Goal: Task Accomplishment & Management: Manage account settings

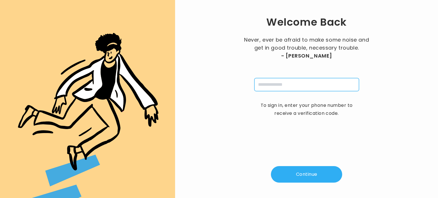
click at [272, 85] on input "tel" at bounding box center [307, 84] width 105 height 13
type input "**********"
click at [301, 174] on button "Continue" at bounding box center [306, 174] width 71 height 17
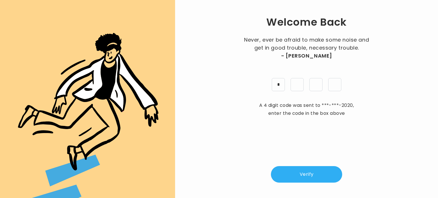
type input "*"
click at [309, 175] on button "Verify" at bounding box center [306, 174] width 71 height 17
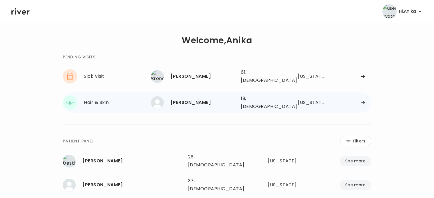
click at [189, 99] on div "[PERSON_NAME]" at bounding box center [204, 103] width 66 height 8
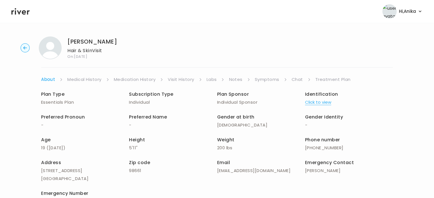
click at [292, 80] on link "Chat" at bounding box center [297, 80] width 11 height 8
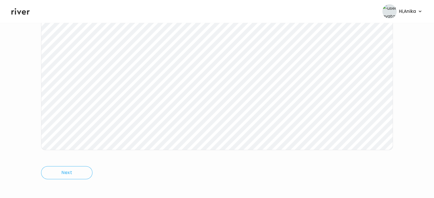
scroll to position [118, 0]
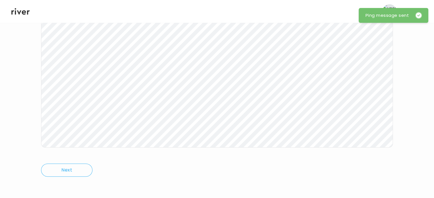
click at [23, 12] on icon at bounding box center [20, 11] width 18 height 9
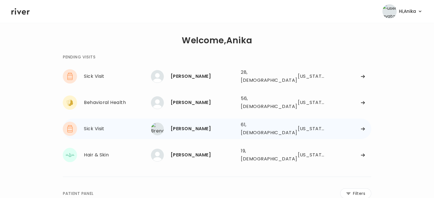
click at [200, 125] on div "[PERSON_NAME]" at bounding box center [204, 129] width 66 height 8
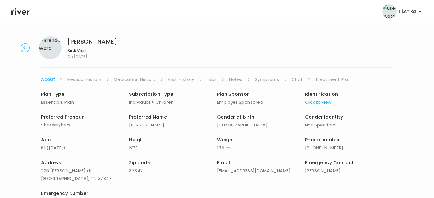
click at [319, 97] on span "Identification" at bounding box center [321, 94] width 33 height 7
click at [320, 102] on button "Click to view" at bounding box center [318, 102] width 26 height 8
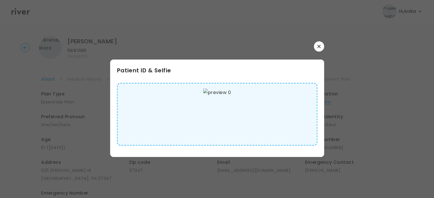
scroll to position [0, 0]
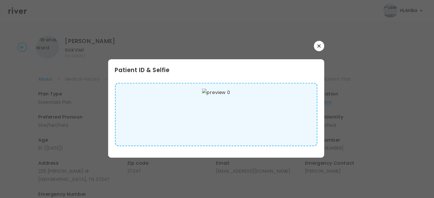
click at [319, 42] on button "button" at bounding box center [319, 46] width 10 height 10
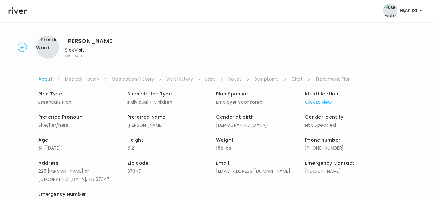
click at [80, 78] on link "Medical History" at bounding box center [84, 79] width 34 height 8
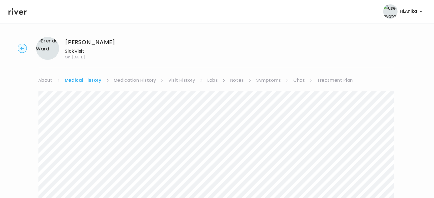
click at [128, 82] on link "Medication History" at bounding box center [137, 80] width 42 height 8
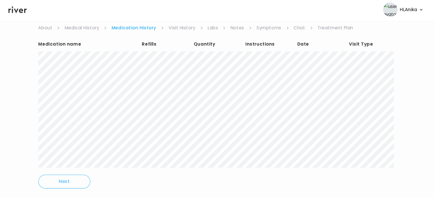
scroll to position [50, 0]
click at [181, 29] on link "Visit History" at bounding box center [183, 30] width 26 height 8
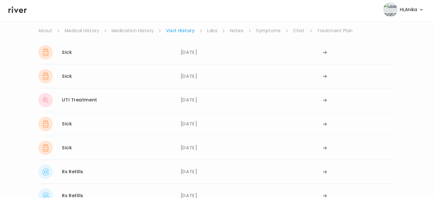
scroll to position [47, 0]
click at [212, 32] on link "Labs" at bounding box center [213, 33] width 10 height 8
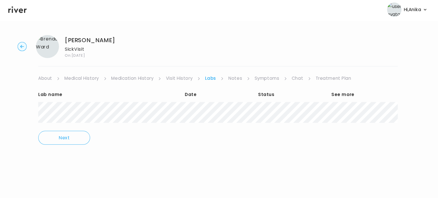
click at [234, 79] on link "Notes" at bounding box center [236, 80] width 13 height 8
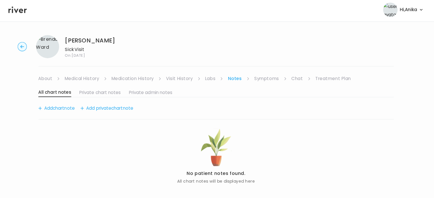
click at [263, 81] on link "Symptoms" at bounding box center [267, 80] width 25 height 8
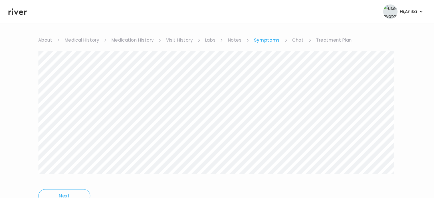
scroll to position [33, 0]
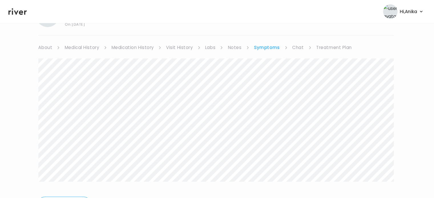
click at [296, 47] on link "Chat" at bounding box center [298, 47] width 11 height 8
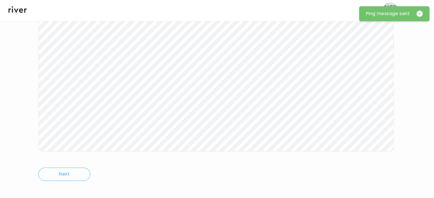
scroll to position [114, 0]
click at [25, 14] on icon at bounding box center [20, 11] width 18 height 7
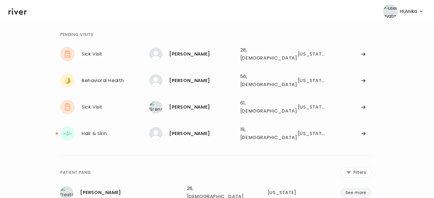
scroll to position [15, 0]
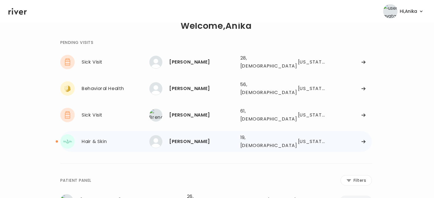
click at [212, 136] on div "Isaiah Calderone" at bounding box center [204, 140] width 66 height 8
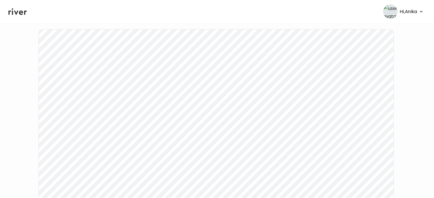
scroll to position [51, 0]
click at [25, 13] on icon at bounding box center [20, 11] width 18 height 9
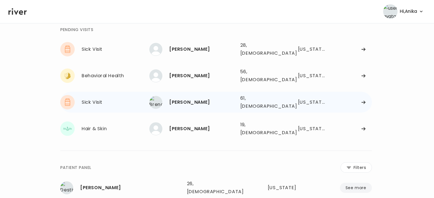
scroll to position [25, 0]
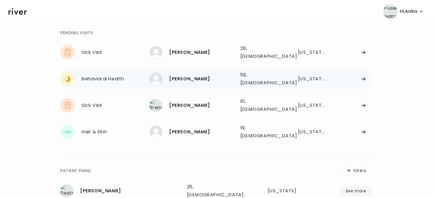
click at [188, 75] on div "PERRY RUSSELL" at bounding box center [204, 78] width 66 height 8
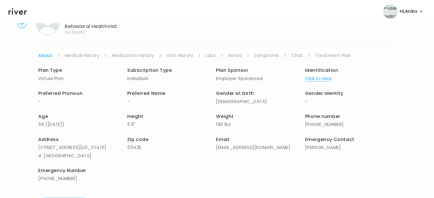
click at [312, 77] on button "Click to view" at bounding box center [318, 78] width 26 height 8
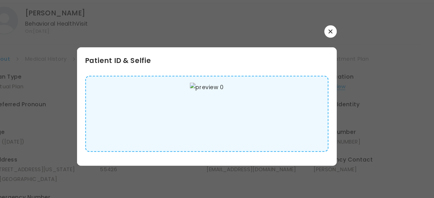
scroll to position [10, 0]
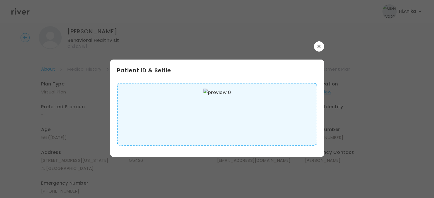
click at [315, 45] on button "button" at bounding box center [319, 46] width 10 height 10
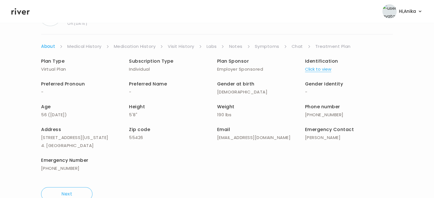
scroll to position [0, 0]
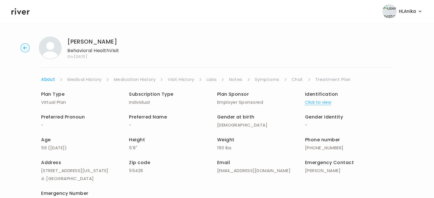
click at [92, 78] on link "Medical History" at bounding box center [84, 80] width 34 height 8
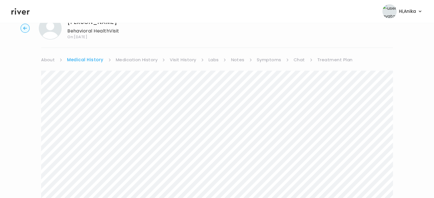
scroll to position [10, 0]
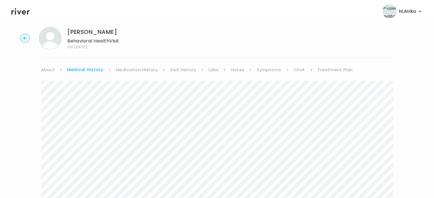
click at [50, 66] on link "About" at bounding box center [48, 70] width 14 height 8
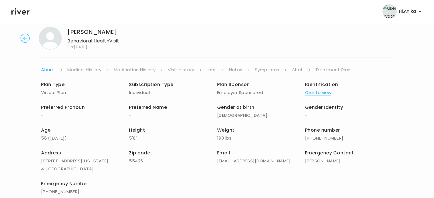
click at [86, 68] on link "Medical History" at bounding box center [84, 70] width 34 height 8
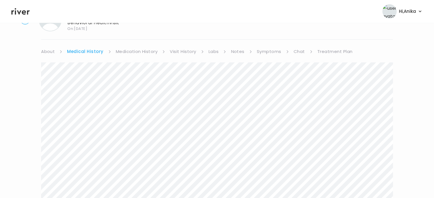
scroll to position [25, 0]
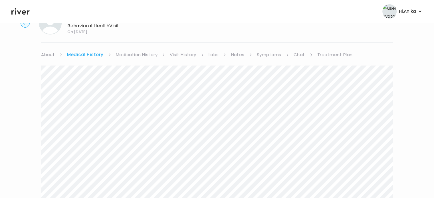
click at [138, 48] on div "PERRY RUSSELL Behavioral Health Visit On: 15 Oct 2025 About Medical History Med…" at bounding box center [217, 171] width 434 height 328
click at [138, 56] on link "Medication History" at bounding box center [137, 55] width 42 height 8
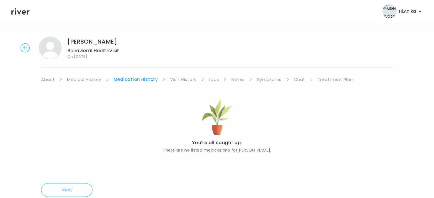
click at [178, 79] on link "Visit History" at bounding box center [183, 80] width 26 height 8
click at [212, 80] on link "Labs" at bounding box center [213, 80] width 10 height 8
click at [235, 81] on link "Notes" at bounding box center [236, 80] width 13 height 8
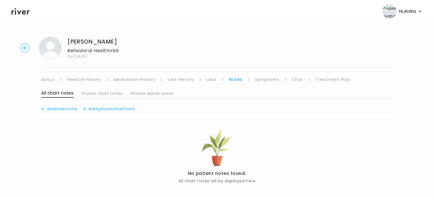
click at [262, 81] on link "Symptoms" at bounding box center [267, 80] width 25 height 8
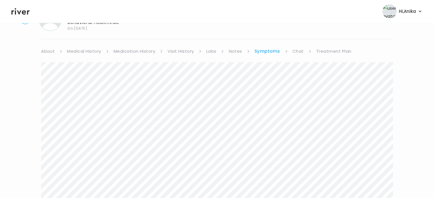
scroll to position [14, 0]
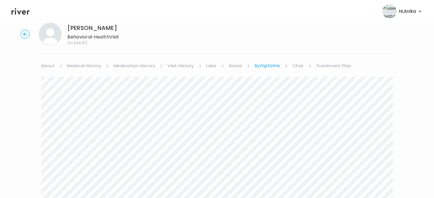
click at [330, 63] on link "Treatment Plan" at bounding box center [333, 66] width 35 height 8
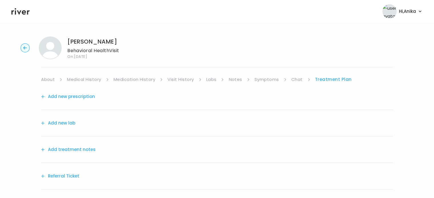
click at [322, 79] on link "Treatment Plan" at bounding box center [333, 80] width 37 height 8
click at [268, 82] on link "Symptoms" at bounding box center [267, 80] width 25 height 8
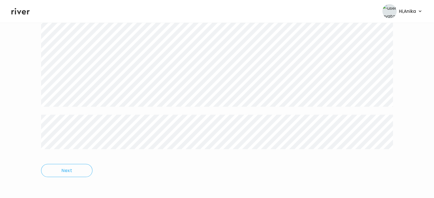
scroll to position [1150, 0]
click at [27, 13] on icon at bounding box center [20, 11] width 18 height 7
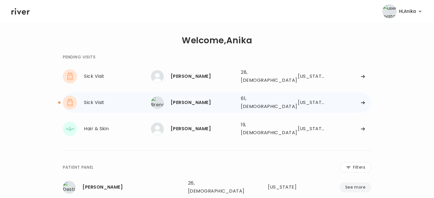
click at [205, 101] on div "[PERSON_NAME]" at bounding box center [204, 103] width 66 height 8
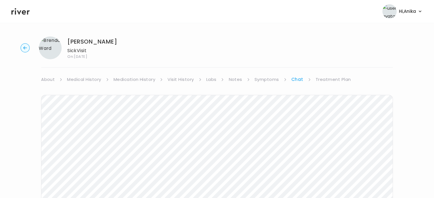
click at [26, 47] on circle "button" at bounding box center [25, 48] width 9 height 9
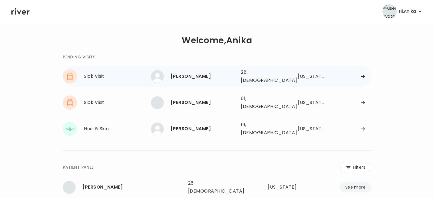
click at [239, 74] on div "Alyssa Broussard 28, Female See more 28, Female Texas" at bounding box center [261, 76] width 220 height 18
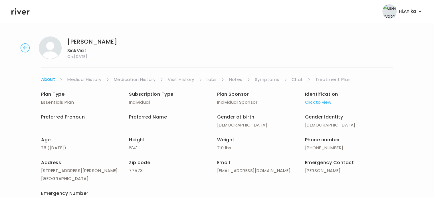
click at [323, 104] on button "Click to view" at bounding box center [318, 102] width 26 height 8
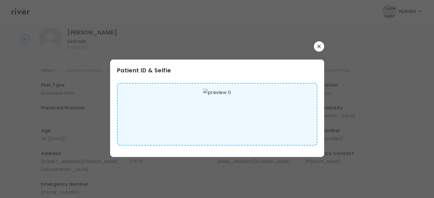
scroll to position [3, 0]
click at [320, 44] on button "button" at bounding box center [319, 46] width 10 height 10
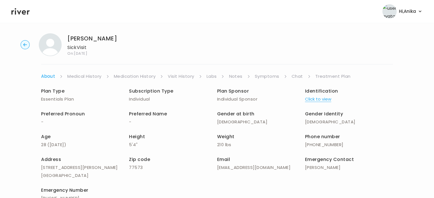
click at [87, 74] on link "Medical History" at bounding box center [84, 77] width 34 height 8
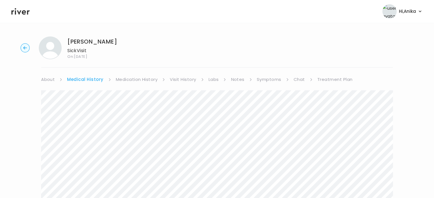
click at [144, 71] on div "Alyssa Broussard Sick Visit On: 15 Oct 2025 About Medical History Medication Hi…" at bounding box center [217, 196] width 434 height 328
click at [145, 76] on link "Medication History" at bounding box center [137, 80] width 42 height 8
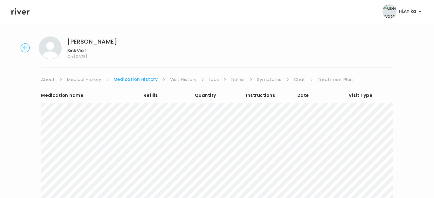
click at [182, 79] on link "Visit History" at bounding box center [183, 80] width 26 height 8
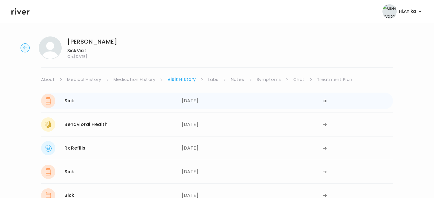
click at [194, 100] on div "10/13/2025" at bounding box center [252, 101] width 141 height 14
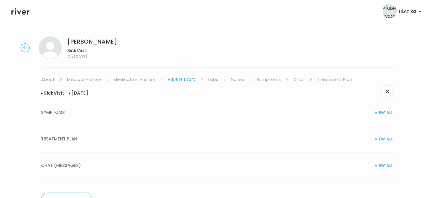
click at [200, 133] on button "TREATMENT PLAN VIEW ALL" at bounding box center [217, 139] width 352 height 27
click at [212, 79] on link "Labs" at bounding box center [213, 80] width 10 height 8
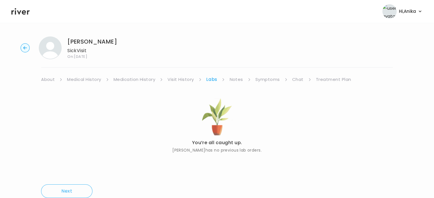
click at [231, 80] on link "Notes" at bounding box center [236, 80] width 13 height 8
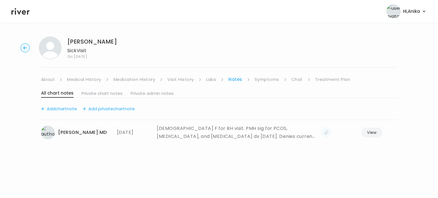
click at [268, 78] on link "Symptoms" at bounding box center [267, 80] width 25 height 8
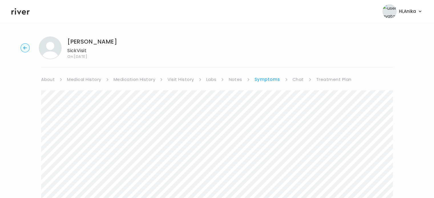
click at [133, 79] on link "Medication History" at bounding box center [135, 80] width 42 height 8
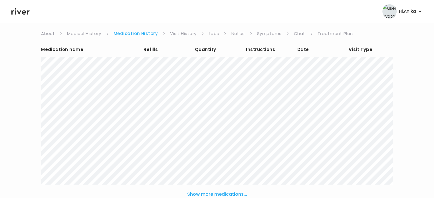
scroll to position [51, 0]
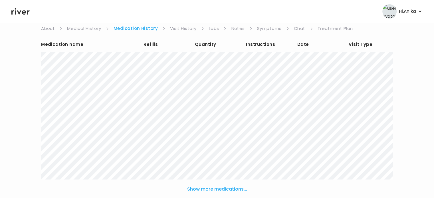
click at [177, 27] on link "Visit History" at bounding box center [183, 29] width 26 height 8
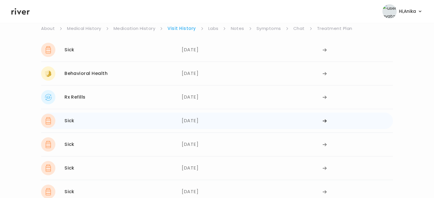
click at [195, 120] on div "08/01/2025" at bounding box center [252, 121] width 141 height 14
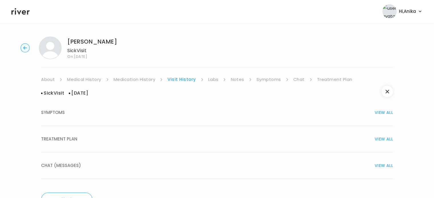
click at [202, 139] on div "TREATMENT PLAN VIEW ALL" at bounding box center [217, 139] width 352 height 8
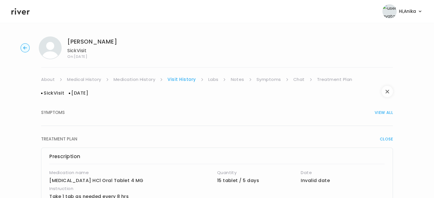
click at [387, 96] on button "button" at bounding box center [387, 91] width 11 height 11
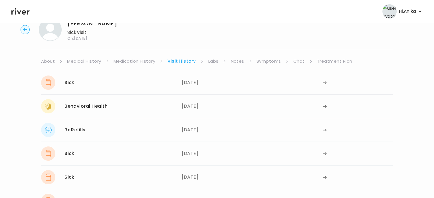
scroll to position [11, 0]
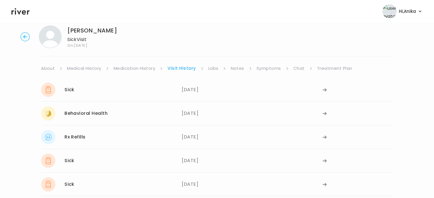
click at [133, 65] on link "Medication History" at bounding box center [135, 69] width 42 height 8
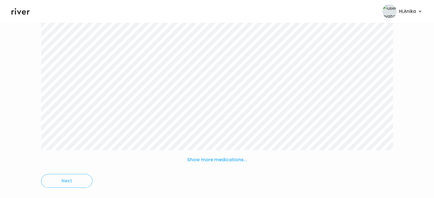
scroll to position [87, 0]
click at [213, 156] on button "Show more medications..." at bounding box center [217, 153] width 65 height 13
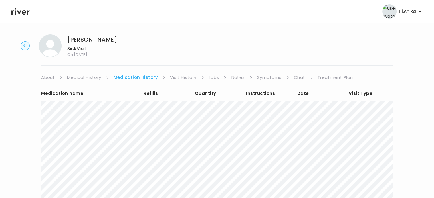
scroll to position [0, 0]
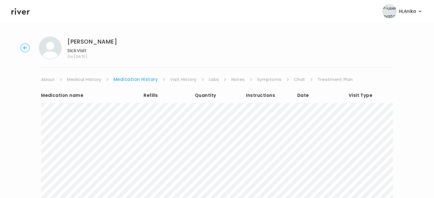
click at [21, 10] on icon at bounding box center [20, 11] width 18 height 9
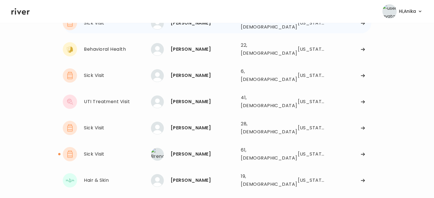
scroll to position [55, 0]
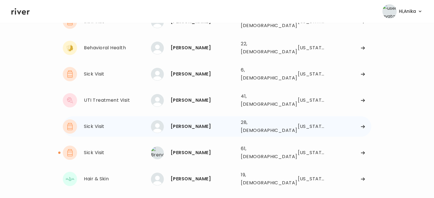
click at [11, 7] on link at bounding box center [20, 11] width 18 height 9
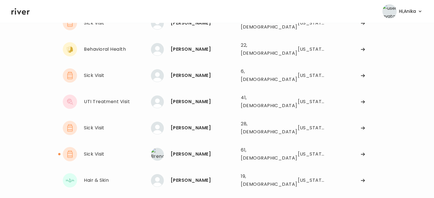
click at [23, 15] on icon at bounding box center [20, 11] width 18 height 9
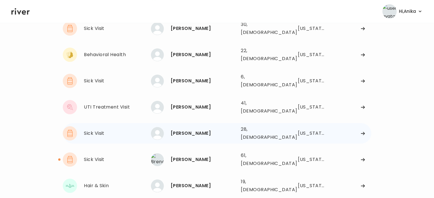
scroll to position [77, 0]
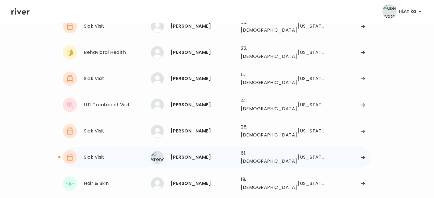
click at [189, 151] on div "Brenda Ward 61, Female See more" at bounding box center [193, 157] width 85 height 13
click at [189, 154] on div "Brenda Ward" at bounding box center [204, 158] width 66 height 8
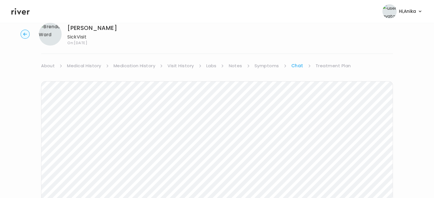
scroll to position [13, 0]
click at [335, 66] on link "Treatment Plan" at bounding box center [333, 67] width 35 height 8
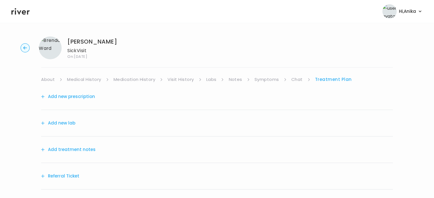
click at [331, 79] on link "Treatment Plan" at bounding box center [333, 80] width 37 height 8
click at [329, 79] on link "Treatment Plan" at bounding box center [333, 80] width 37 height 8
click at [266, 82] on link "Symptoms" at bounding box center [267, 80] width 25 height 8
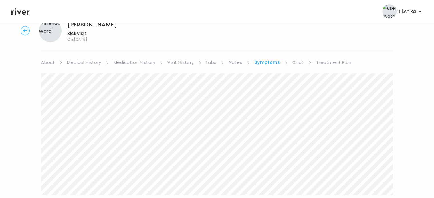
scroll to position [22, 0]
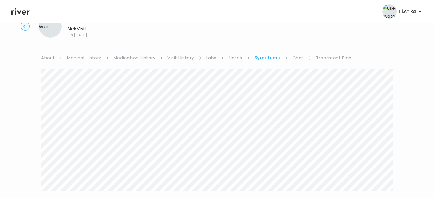
click at [299, 57] on link "Chat" at bounding box center [298, 58] width 11 height 8
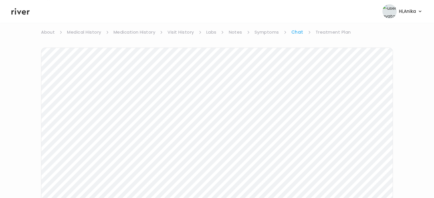
scroll to position [47, 0]
click at [326, 29] on link "Treatment Plan" at bounding box center [333, 33] width 35 height 8
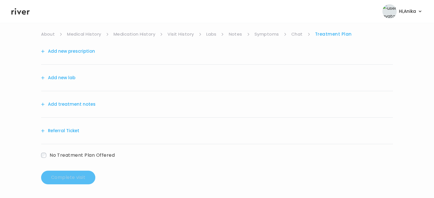
scroll to position [45, 0]
click at [29, 15] on icon at bounding box center [20, 11] width 18 height 9
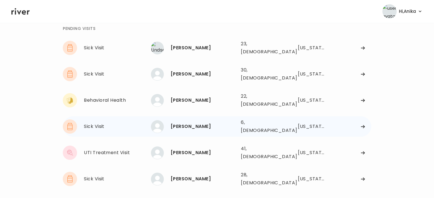
scroll to position [29, 0]
click at [194, 175] on div "Alyssa Broussard" at bounding box center [204, 179] width 66 height 8
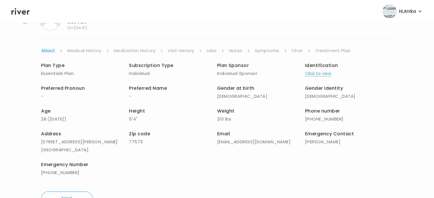
click at [263, 50] on link "Symptoms" at bounding box center [267, 51] width 25 height 8
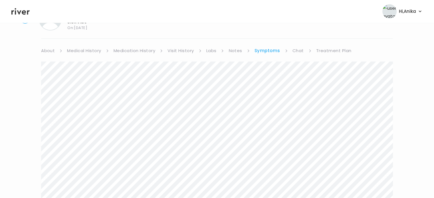
click at [147, 49] on link "Medication History" at bounding box center [135, 51] width 42 height 8
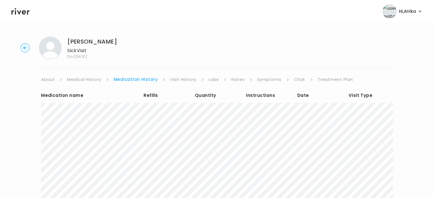
click at [188, 80] on link "Visit History" at bounding box center [183, 80] width 26 height 8
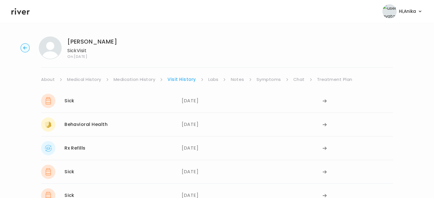
click at [124, 81] on link "Medication History" at bounding box center [135, 80] width 42 height 8
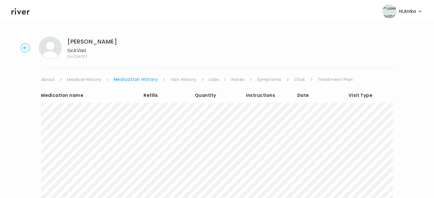
click at [180, 77] on link "Visit History" at bounding box center [183, 80] width 26 height 8
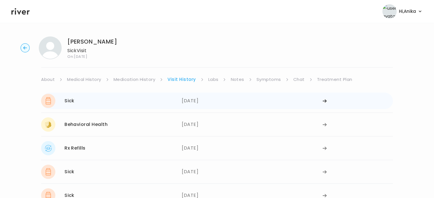
click at [207, 97] on div "10/13/2025" at bounding box center [252, 101] width 141 height 14
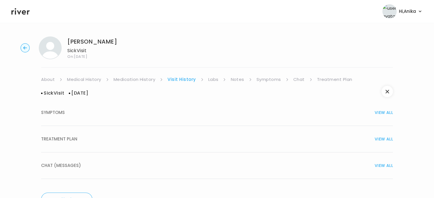
click at [202, 136] on div "TREATMENT PLAN VIEW ALL" at bounding box center [217, 139] width 352 height 8
click at [144, 83] on link "Medication History" at bounding box center [135, 80] width 42 height 8
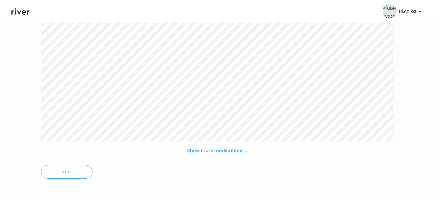
scroll to position [92, 0]
click at [212, 151] on button "Show more medications..." at bounding box center [217, 149] width 65 height 13
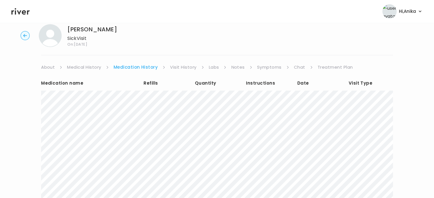
scroll to position [0, 0]
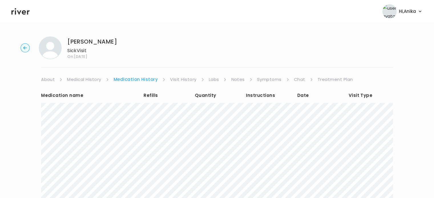
click at [273, 76] on link "Symptoms" at bounding box center [269, 80] width 25 height 8
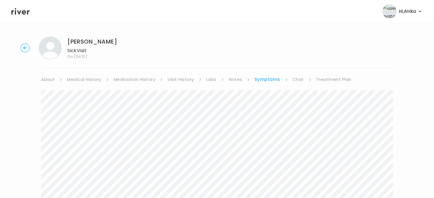
click at [23, 13] on icon at bounding box center [20, 11] width 18 height 7
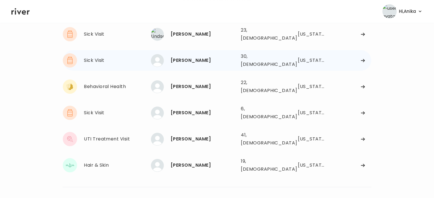
scroll to position [34, 0]
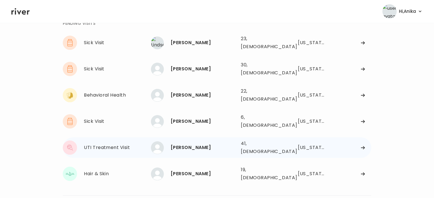
click at [191, 142] on div "Metzima Boone 41, Female See more" at bounding box center [193, 148] width 85 height 13
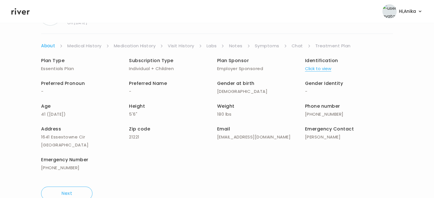
click at [322, 68] on button "Click to view" at bounding box center [318, 69] width 26 height 8
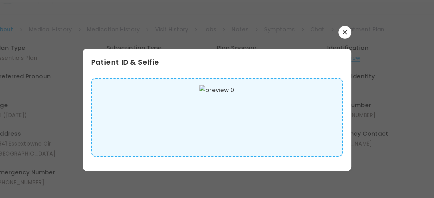
scroll to position [36, 0]
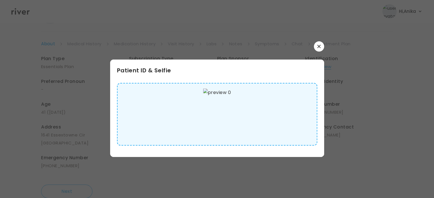
click at [318, 44] on button "button" at bounding box center [319, 46] width 10 height 10
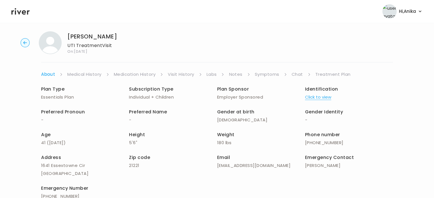
scroll to position [0, 0]
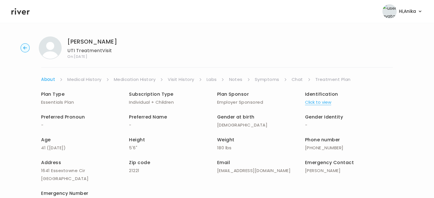
click at [92, 78] on link "Medical History" at bounding box center [84, 80] width 34 height 8
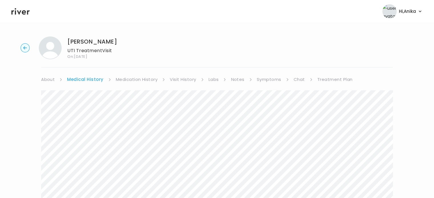
click at [138, 81] on link "Medication History" at bounding box center [137, 80] width 42 height 8
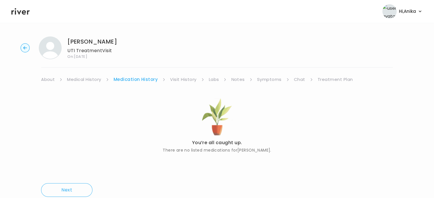
click at [180, 81] on link "Visit History" at bounding box center [183, 80] width 26 height 8
click at [214, 79] on link "Labs" at bounding box center [213, 80] width 10 height 8
click at [237, 81] on link "Notes" at bounding box center [236, 80] width 13 height 8
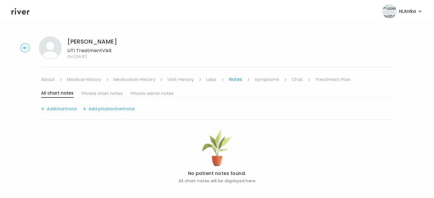
click at [263, 82] on link "Symptoms" at bounding box center [267, 80] width 25 height 8
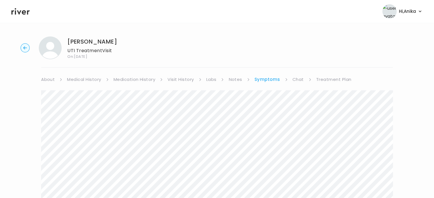
click at [297, 81] on link "Chat" at bounding box center [298, 80] width 11 height 8
click at [331, 81] on link "Treatment Plan" at bounding box center [333, 80] width 35 height 8
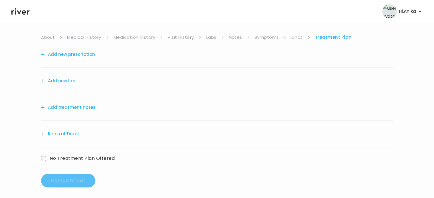
scroll to position [45, 0]
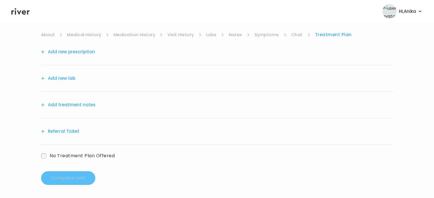
click at [76, 108] on button "Add treatment notes" at bounding box center [68, 105] width 55 height 8
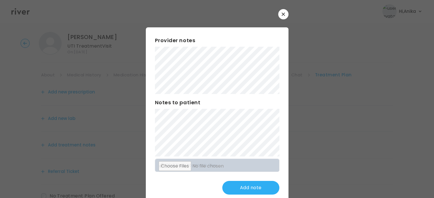
scroll to position [0, 0]
click at [146, 36] on div "Provider notes Notes to patient Click here to attach files Add note" at bounding box center [217, 115] width 143 height 177
click at [239, 188] on button "Update note" at bounding box center [250, 188] width 57 height 14
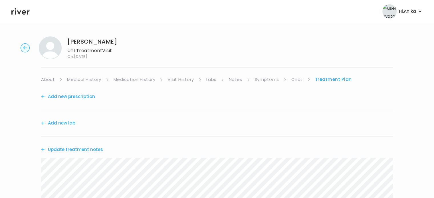
click at [71, 96] on button "Add new prescription" at bounding box center [68, 97] width 54 height 8
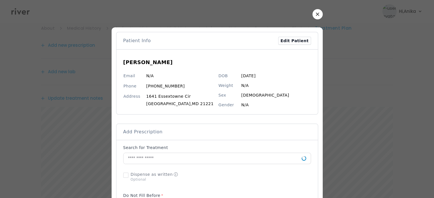
scroll to position [53, 0]
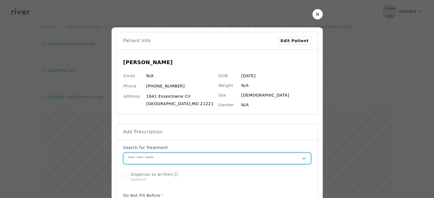
click at [179, 158] on input "text" at bounding box center [213, 158] width 178 height 11
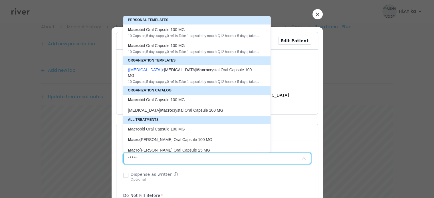
click at [184, 35] on div "10 Capsule , 5 days supply, 0 refills , Take 1 capsule by mouth Q12 hours x 5 d…" at bounding box center [193, 36] width 131 height 5
type input "**********"
type input "**"
type input "*"
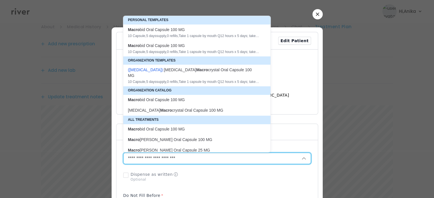
type textarea "**********"
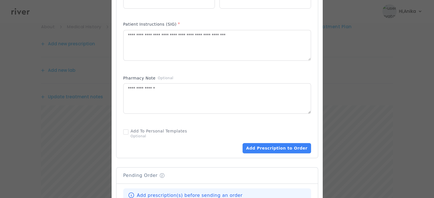
scroll to position [272, 0]
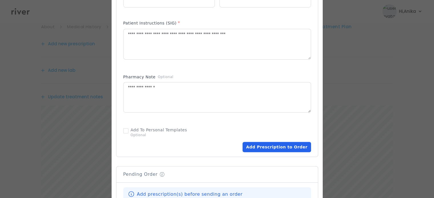
click at [267, 144] on button "Add Prescription to Order" at bounding box center [277, 147] width 68 height 10
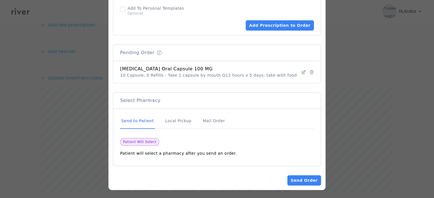
scroll to position [73, 0]
click at [301, 181] on button "Send Order" at bounding box center [304, 181] width 34 height 10
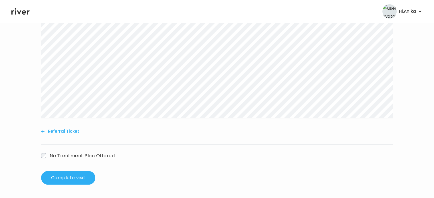
scroll to position [204, 0]
click at [71, 176] on button "Complete visit" at bounding box center [68, 178] width 54 height 14
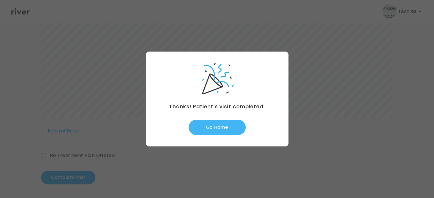
click at [222, 124] on button "Go Home" at bounding box center [217, 127] width 57 height 15
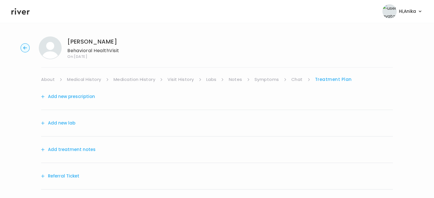
click at [81, 150] on button "Add treatment notes" at bounding box center [68, 150] width 55 height 8
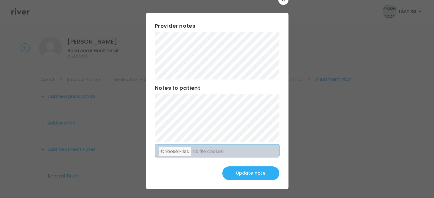
scroll to position [15, 0]
click at [247, 174] on button "Update note" at bounding box center [250, 173] width 57 height 14
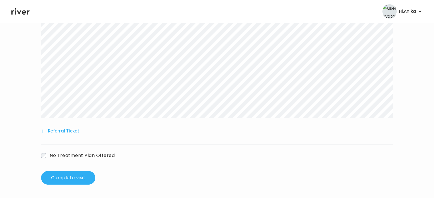
click at [72, 132] on button "Referral Ticket" at bounding box center [60, 131] width 38 height 8
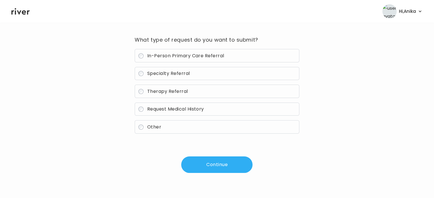
scroll to position [41, 0]
click at [180, 91] on span "Therapy Referral" at bounding box center [167, 91] width 41 height 7
click at [220, 165] on button "Continue" at bounding box center [216, 165] width 71 height 17
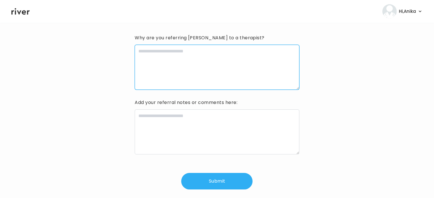
click at [216, 59] on textarea at bounding box center [217, 67] width 164 height 45
type textarea "**********"
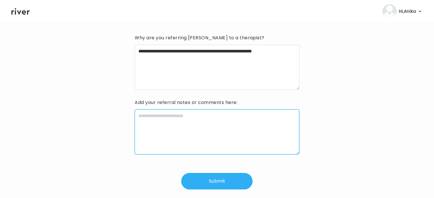
click at [203, 122] on textarea at bounding box center [217, 132] width 164 height 45
type textarea "**********"
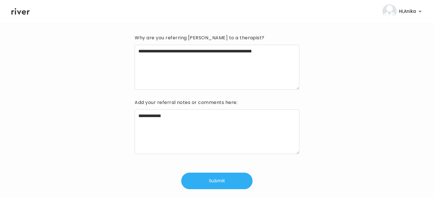
click at [210, 176] on button "Submit" at bounding box center [216, 181] width 71 height 17
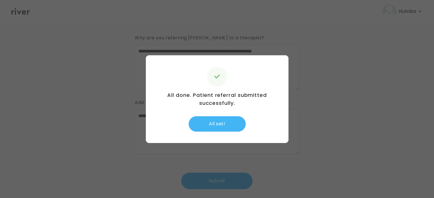
click at [222, 121] on button "All set!" at bounding box center [217, 123] width 57 height 15
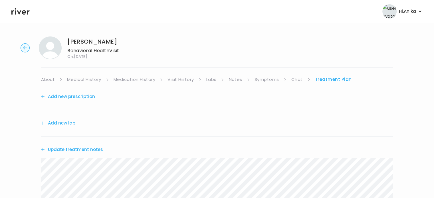
click at [97, 147] on button "Update treatment notes" at bounding box center [72, 150] width 62 height 8
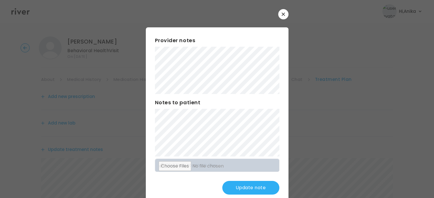
click at [246, 194] on button "Update note" at bounding box center [250, 188] width 57 height 14
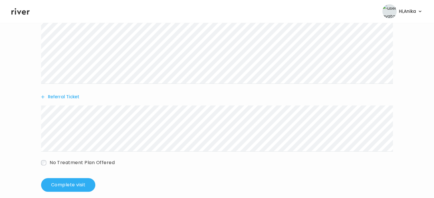
scroll to position [188, 0]
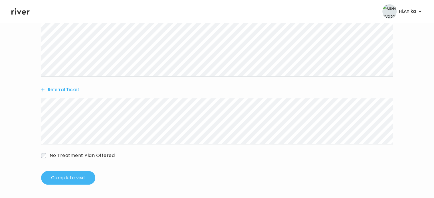
click at [73, 176] on button "Complete visit" at bounding box center [68, 178] width 54 height 14
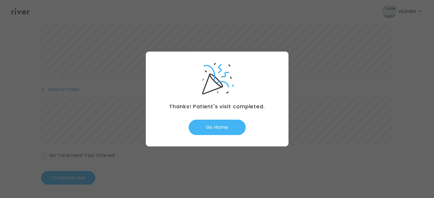
click at [221, 126] on button "Go Home" at bounding box center [217, 127] width 57 height 15
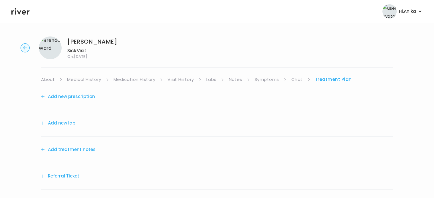
click at [73, 149] on button "Add treatment notes" at bounding box center [68, 150] width 55 height 8
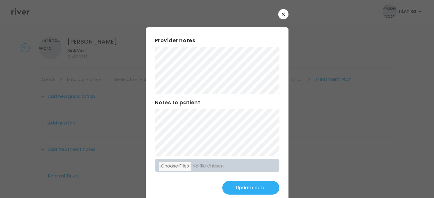
click at [122, 164] on div "​ Provider notes Notes to patient Click here to attach files Update note" at bounding box center [217, 106] width 434 height 213
click at [236, 191] on button "Update note" at bounding box center [250, 188] width 57 height 14
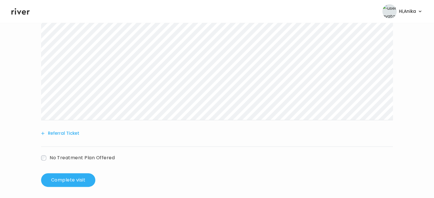
scroll to position [146, 0]
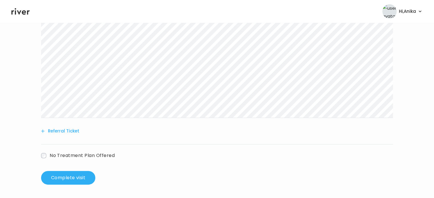
click at [65, 134] on button "Referral Ticket" at bounding box center [60, 131] width 38 height 8
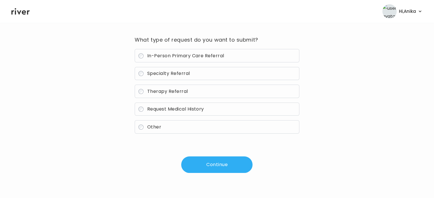
scroll to position [41, 0]
click at [153, 129] on span "Other" at bounding box center [154, 127] width 14 height 7
click at [211, 161] on button "Continue" at bounding box center [216, 165] width 71 height 17
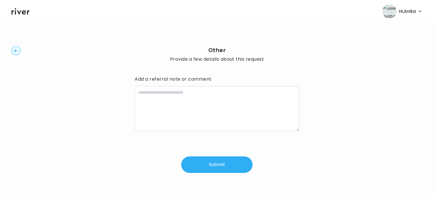
scroll to position [1, 0]
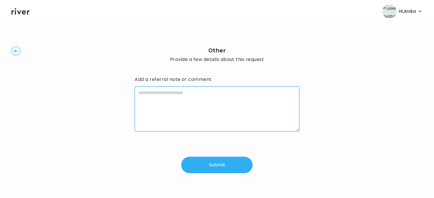
click at [207, 95] on textarea at bounding box center [217, 108] width 164 height 45
type textarea "**********"
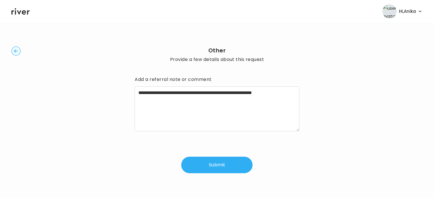
click at [221, 164] on button "Submit" at bounding box center [216, 165] width 71 height 17
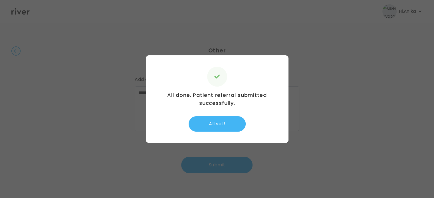
click at [228, 121] on button "All set!" at bounding box center [217, 123] width 57 height 15
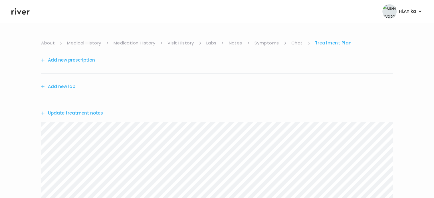
scroll to position [10, 0]
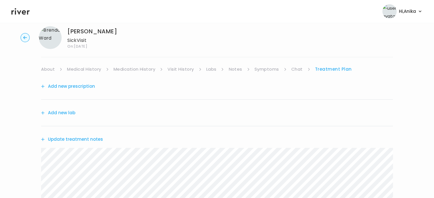
click at [289, 71] on ul "About Medical History Medication History Visit History Labs Notes Symptoms Chat…" at bounding box center [217, 69] width 352 height 8
click at [291, 71] on link "Chat" at bounding box center [296, 69] width 11 height 8
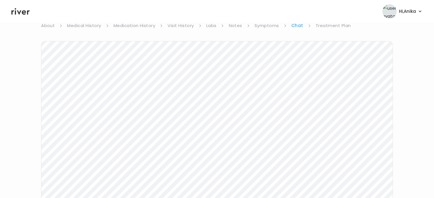
scroll to position [48, 0]
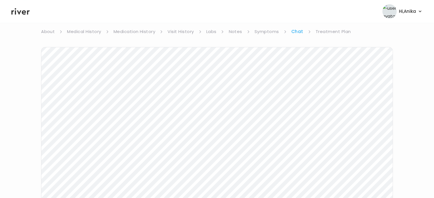
click at [329, 31] on link "Treatment Plan" at bounding box center [333, 32] width 35 height 8
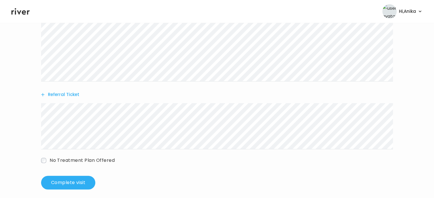
scroll to position [188, 0]
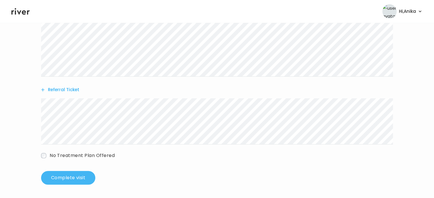
click at [68, 182] on button "Complete visit" at bounding box center [68, 178] width 54 height 14
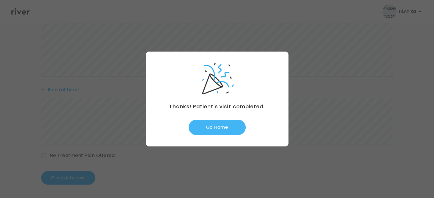
click at [219, 124] on button "Go Home" at bounding box center [217, 127] width 57 height 15
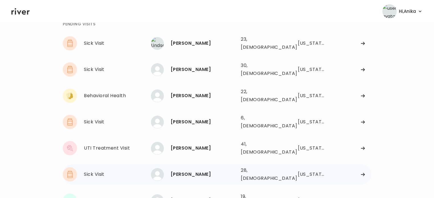
scroll to position [40, 0]
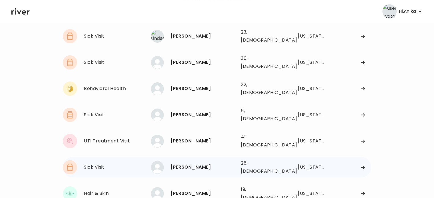
click at [197, 164] on div "Alyssa Broussard" at bounding box center [204, 168] width 66 height 8
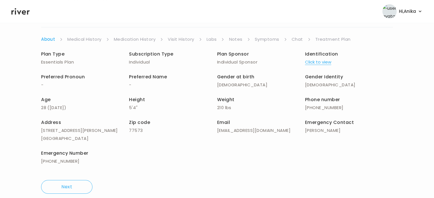
click at [324, 37] on link "Treatment Plan" at bounding box center [332, 39] width 35 height 8
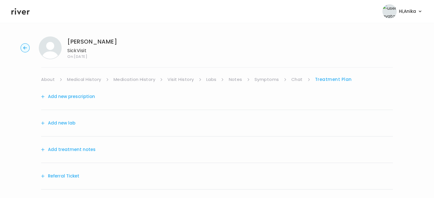
click at [88, 150] on button "Add treatment notes" at bounding box center [68, 150] width 55 height 8
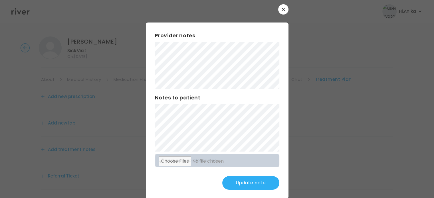
scroll to position [15, 0]
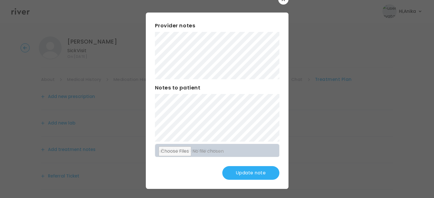
click at [244, 168] on button "Update note" at bounding box center [250, 173] width 57 height 14
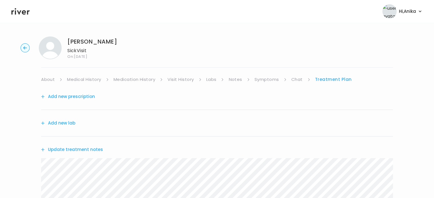
click at [136, 76] on link "Medication History" at bounding box center [135, 80] width 42 height 8
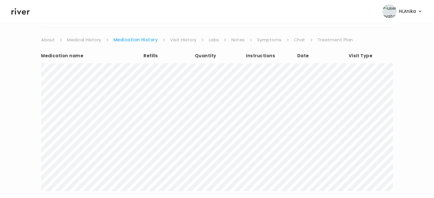
scroll to position [39, 0]
click at [318, 41] on link "Treatment Plan" at bounding box center [335, 41] width 35 height 8
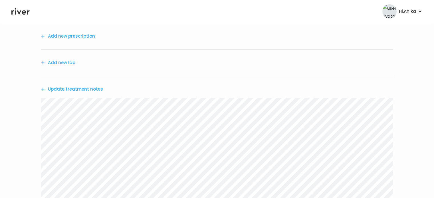
scroll to position [63, 0]
click at [86, 94] on div "Update treatment notes" at bounding box center [217, 87] width 352 height 26
click at [87, 88] on button "Update treatment notes" at bounding box center [72, 87] width 62 height 8
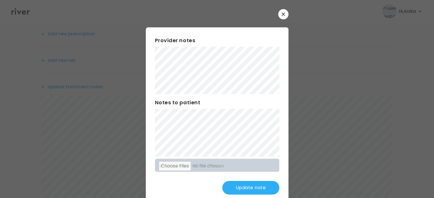
click at [246, 189] on button "Update note" at bounding box center [250, 188] width 57 height 14
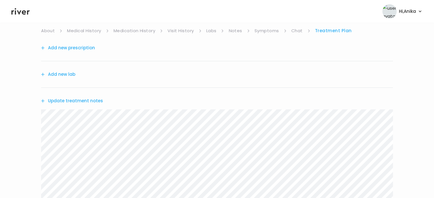
scroll to position [42, 0]
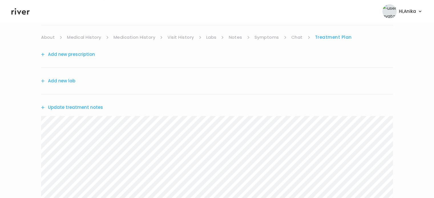
click at [83, 53] on button "Add new prescription" at bounding box center [68, 55] width 54 height 8
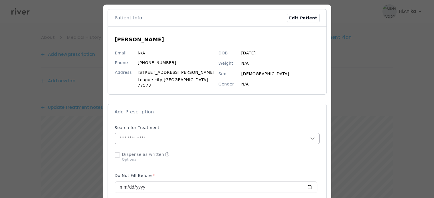
scroll to position [35, 0]
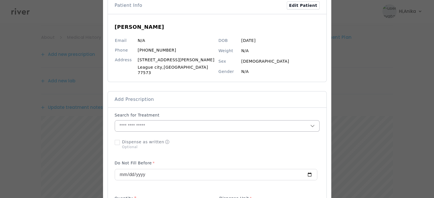
click at [165, 123] on input "text" at bounding box center [212, 126] width 195 height 11
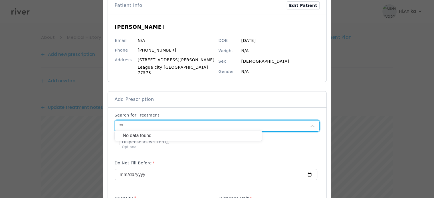
type input "*"
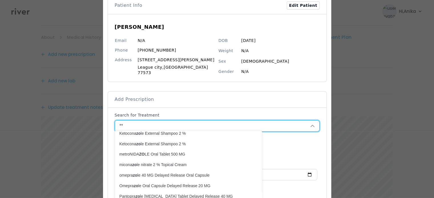
scroll to position [241, 0]
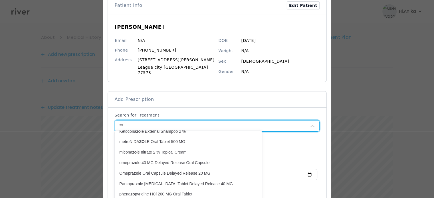
type input "*"
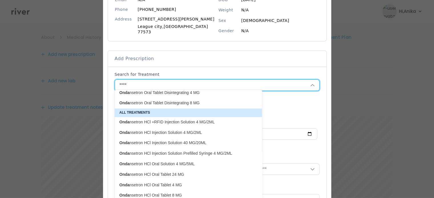
scroll to position [81, 0]
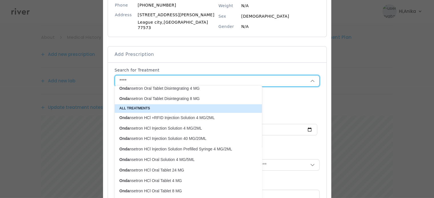
click at [173, 184] on p "Onda nsetron HCl Oral Tablet 4 MG" at bounding box center [185, 181] width 138 height 8
type input "**********"
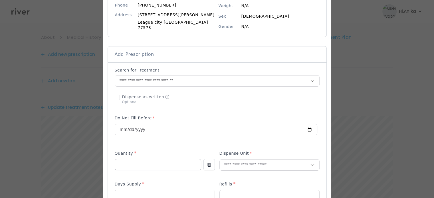
click at [157, 160] on input "number" at bounding box center [158, 165] width 86 height 11
type input "**"
click at [229, 162] on input "text" at bounding box center [265, 165] width 90 height 11
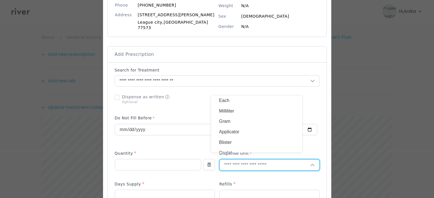
type input "*"
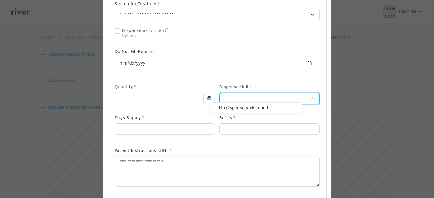
scroll to position [149, 0]
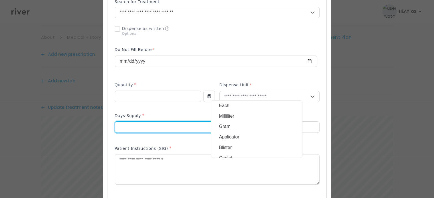
click at [162, 122] on input "number" at bounding box center [165, 127] width 100 height 11
type input "*"
click at [228, 96] on input "text" at bounding box center [265, 96] width 90 height 11
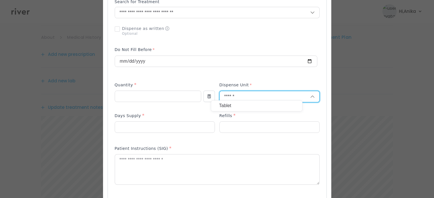
type input "******"
click at [230, 104] on p "Tablet" at bounding box center [256, 106] width 75 height 8
click at [232, 126] on input "number" at bounding box center [270, 127] width 100 height 11
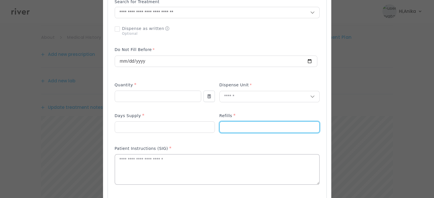
type input "*"
click at [226, 162] on textarea at bounding box center [217, 170] width 204 height 30
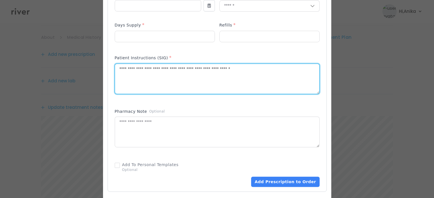
scroll to position [242, 0]
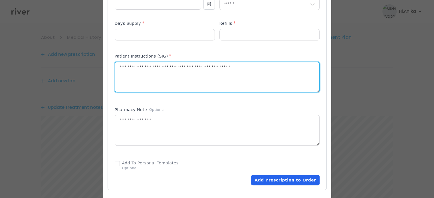
type textarea "**********"
click at [265, 176] on button "Add Prescription to Order" at bounding box center [285, 180] width 68 height 10
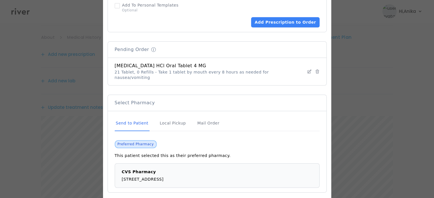
scroll to position [418, 0]
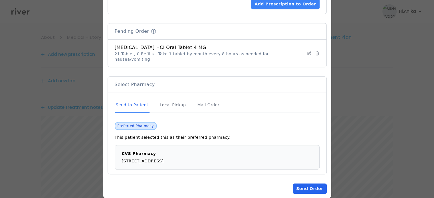
click at [294, 184] on button "Send Order" at bounding box center [310, 189] width 34 height 10
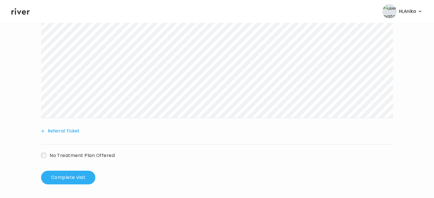
click at [68, 130] on button "Referral Ticket" at bounding box center [60, 131] width 38 height 8
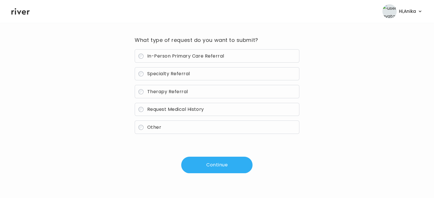
click at [158, 126] on span "Other" at bounding box center [154, 127] width 14 height 7
click at [206, 168] on button "Continue" at bounding box center [216, 165] width 71 height 17
click at [204, 160] on button "Continue" at bounding box center [216, 165] width 71 height 17
click at [200, 166] on button "Continue" at bounding box center [216, 165] width 71 height 17
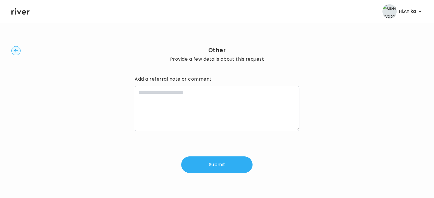
scroll to position [1, 0]
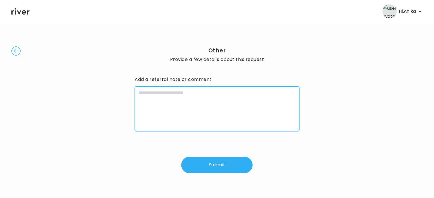
click at [198, 108] on textarea at bounding box center [217, 108] width 164 height 45
type textarea "**********"
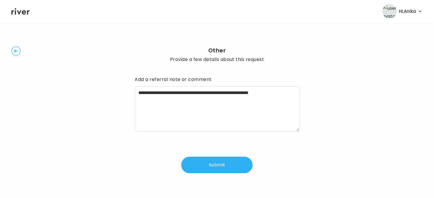
click at [220, 163] on button "Submit" at bounding box center [216, 165] width 71 height 17
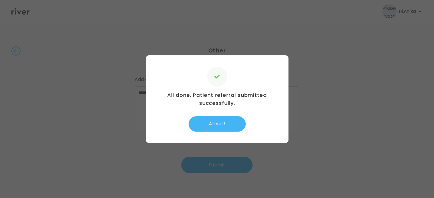
click at [219, 122] on button "All set!" at bounding box center [217, 123] width 57 height 15
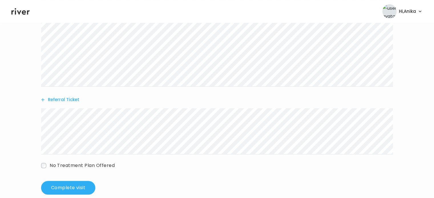
scroll to position [246, 0]
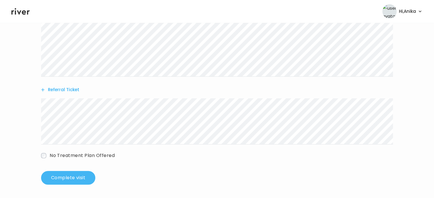
click at [78, 178] on button "Complete visit" at bounding box center [68, 178] width 54 height 14
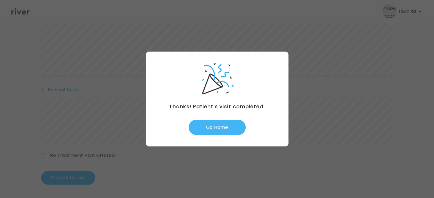
click at [221, 124] on button "Go Home" at bounding box center [217, 127] width 57 height 15
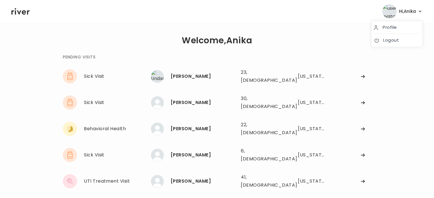
click at [413, 10] on span "Hi, [PERSON_NAME]" at bounding box center [407, 11] width 17 height 8
click at [393, 43] on link "Logout" at bounding box center [397, 40] width 46 height 8
click at [175, 151] on div "[PERSON_NAME]" at bounding box center [204, 155] width 66 height 8
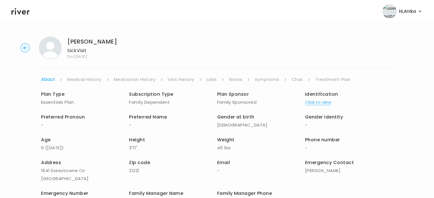
click at [325, 104] on button "Click to view" at bounding box center [318, 102] width 26 height 8
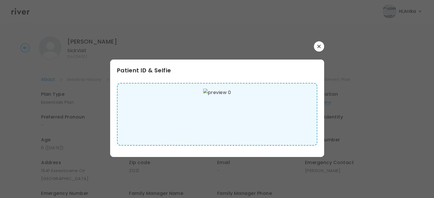
click at [322, 43] on button "button" at bounding box center [319, 46] width 10 height 10
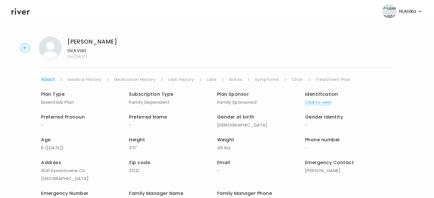
click at [94, 80] on link "Medical History" at bounding box center [84, 80] width 34 height 8
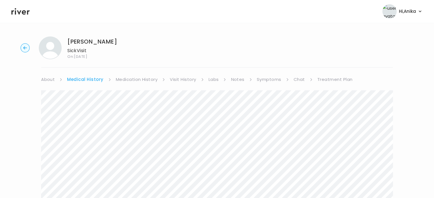
click at [129, 74] on div "[PERSON_NAME] Sick Visit On: [DATE] About Medical History Medication History Vi…" at bounding box center [217, 196] width 434 height 328
click at [172, 83] on link "Visit History" at bounding box center [183, 80] width 26 height 8
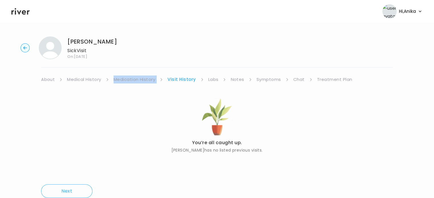
click at [208, 81] on link "Labs" at bounding box center [213, 80] width 10 height 8
click at [238, 78] on link "Notes" at bounding box center [236, 80] width 13 height 8
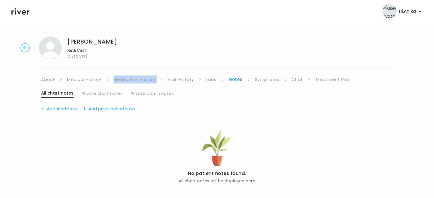
click at [263, 79] on link "Symptoms" at bounding box center [267, 80] width 25 height 8
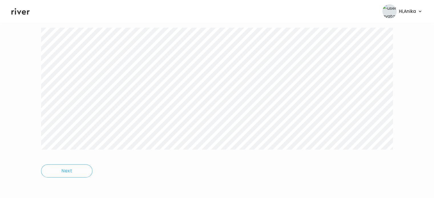
scroll to position [64, 0]
click at [401, 69] on div "Jai Boone Sick Visit On: 15 Oct 2025 About Medical History Medication History V…" at bounding box center [217, 78] width 434 height 221
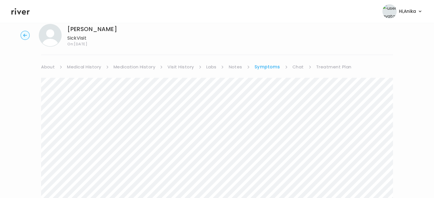
scroll to position [0, 0]
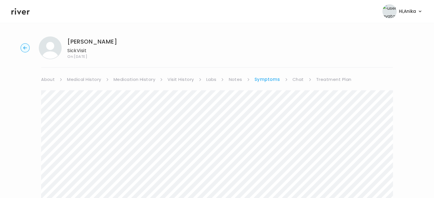
click at [299, 79] on link "Chat" at bounding box center [298, 80] width 11 height 8
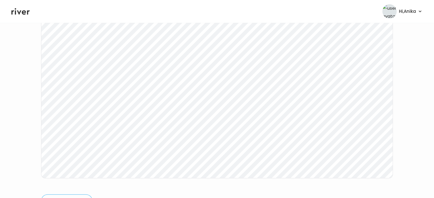
scroll to position [118, 0]
click at [9, 85] on div "Jai Boone Sick Visit On: 15 Oct 2025 About Medical History Medication History V…" at bounding box center [217, 52] width 434 height 276
click at [51, 56] on link "About" at bounding box center [48, 57] width 14 height 8
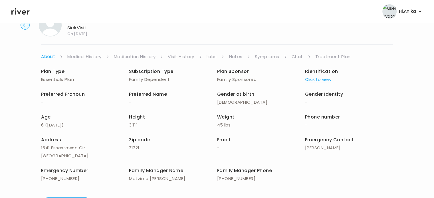
click at [302, 56] on link "Chat" at bounding box center [297, 57] width 11 height 8
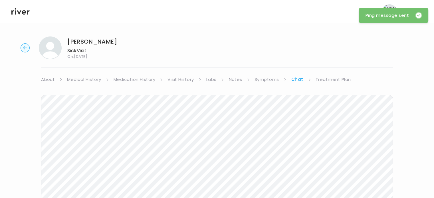
click at [20, 15] on icon at bounding box center [20, 11] width 18 height 9
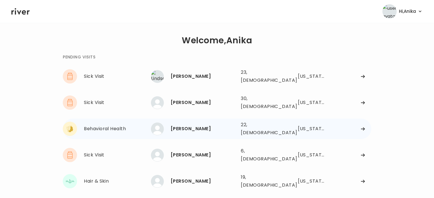
click at [196, 125] on div "Alaina McBride" at bounding box center [204, 129] width 66 height 8
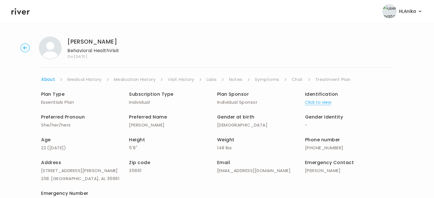
click at [322, 102] on button "Click to view" at bounding box center [318, 102] width 26 height 8
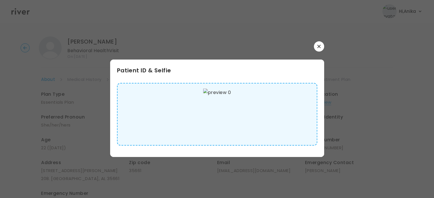
click at [319, 48] on button "button" at bounding box center [319, 46] width 10 height 10
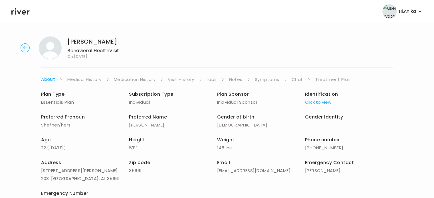
click at [88, 83] on link "Medical History" at bounding box center [84, 80] width 34 height 8
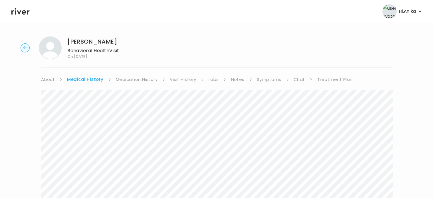
click at [131, 80] on link "Medication History" at bounding box center [137, 80] width 42 height 8
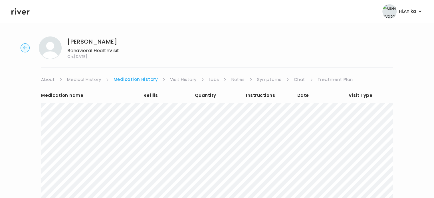
click at [185, 80] on link "Visit History" at bounding box center [183, 80] width 26 height 8
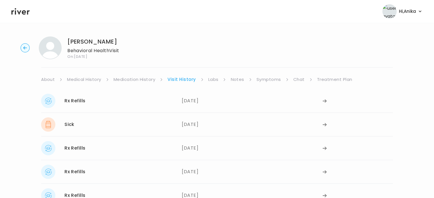
click at [210, 80] on link "Labs" at bounding box center [213, 80] width 10 height 8
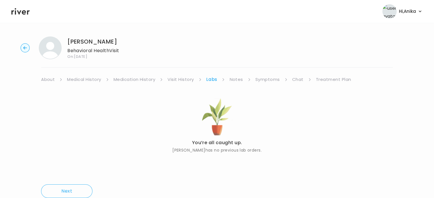
click at [234, 79] on link "Notes" at bounding box center [236, 80] width 13 height 8
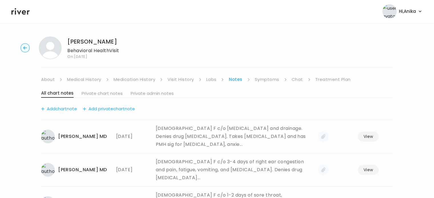
click at [267, 79] on link "Symptoms" at bounding box center [267, 80] width 25 height 8
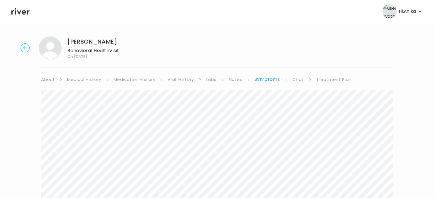
click at [25, 47] on circle "button" at bounding box center [25, 48] width 9 height 9
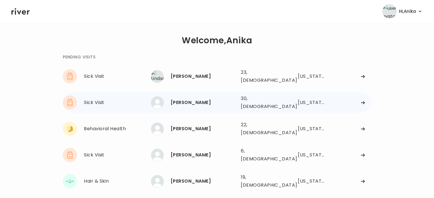
click at [187, 101] on div "Cody Barnett" at bounding box center [204, 103] width 66 height 8
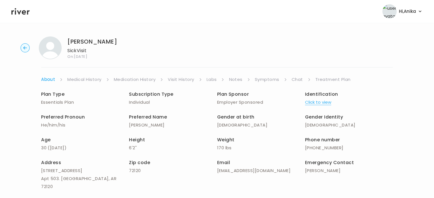
click at [330, 102] on button "Click to view" at bounding box center [318, 102] width 26 height 8
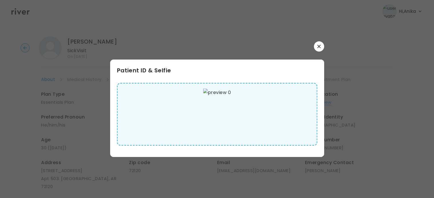
click at [317, 47] on icon "button" at bounding box center [318, 46] width 3 height 3
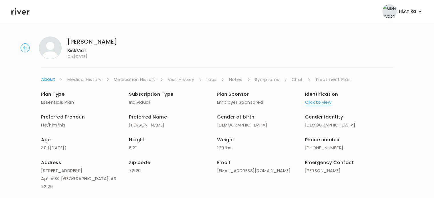
click at [91, 81] on link "Medical History" at bounding box center [84, 80] width 34 height 8
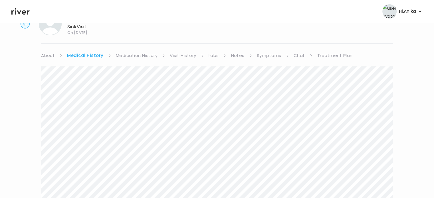
scroll to position [11, 0]
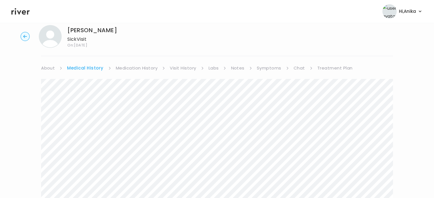
click at [266, 69] on link "Symptoms" at bounding box center [269, 68] width 25 height 8
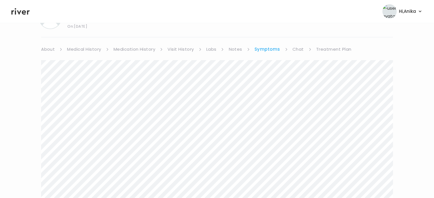
scroll to position [16, 0]
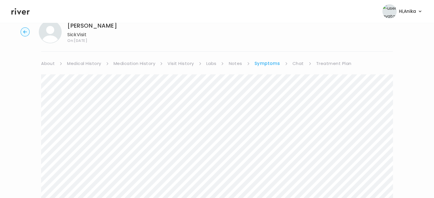
click at [136, 64] on link "Medication History" at bounding box center [135, 64] width 42 height 8
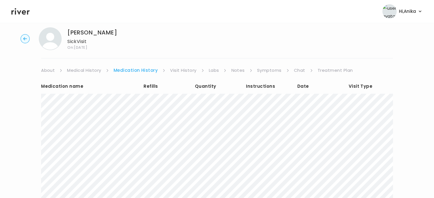
scroll to position [10, 0]
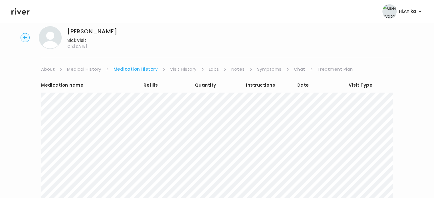
click at [179, 69] on link "Visit History" at bounding box center [183, 69] width 26 height 8
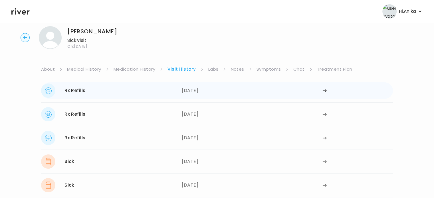
click at [189, 89] on div "09/26/2025" at bounding box center [252, 91] width 141 height 14
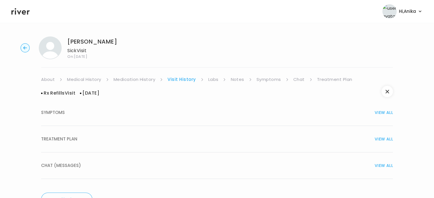
click at [194, 135] on div "TREATMENT PLAN VIEW ALL" at bounding box center [217, 139] width 352 height 8
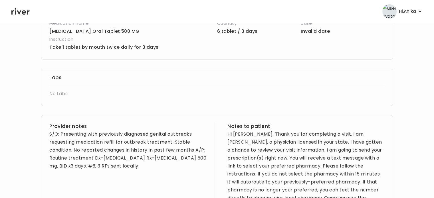
scroll to position [178, 0]
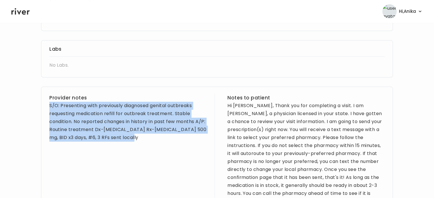
drag, startPoint x: 148, startPoint y: 142, endPoint x: 49, endPoint y: 109, distance: 103.7
click at [49, 109] on div "Provider notes S/O: Presenting with previously diagnosed genital outbreaks requ…" at bounding box center [217, 154] width 352 height 135
drag, startPoint x: 65, startPoint y: 109, endPoint x: 82, endPoint y: 112, distance: 17.4
click at [82, 112] on div "S/O: Presenting with previously diagnosed genital outbreaks requesting medicati…" at bounding box center [127, 122] width 157 height 40
copy div "S/O: Presenting with previously diagnosed genital outbreaks requesting medicati…"
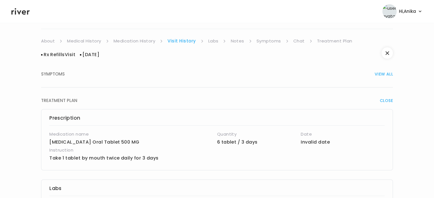
scroll to position [34, 0]
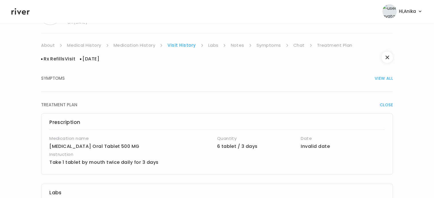
click at [213, 45] on link "Labs" at bounding box center [213, 45] width 10 height 8
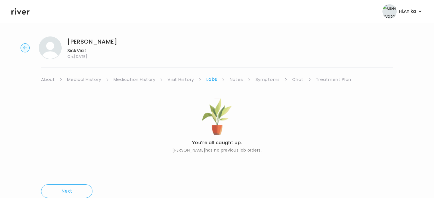
click at [237, 80] on link "Notes" at bounding box center [236, 80] width 13 height 8
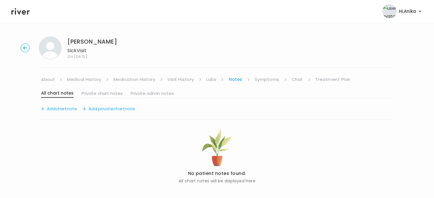
click at [266, 82] on link "Symptoms" at bounding box center [267, 80] width 25 height 8
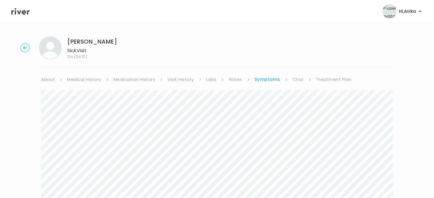
click at [330, 78] on link "Treatment Plan" at bounding box center [333, 80] width 35 height 8
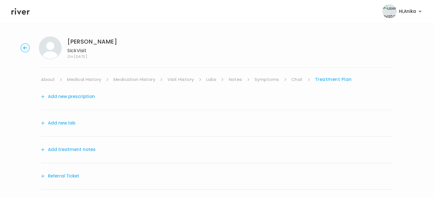
click at [73, 153] on button "Add treatment notes" at bounding box center [68, 150] width 55 height 8
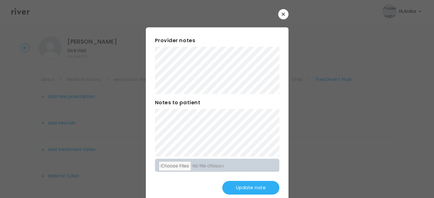
click at [229, 186] on button "Update note" at bounding box center [250, 188] width 57 height 14
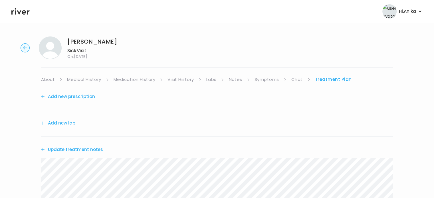
click at [81, 97] on button "Add new prescription" at bounding box center [68, 97] width 54 height 8
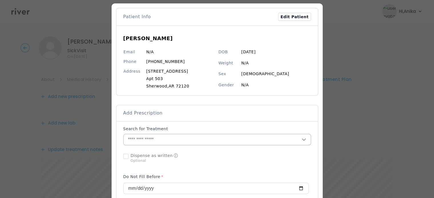
scroll to position [27, 0]
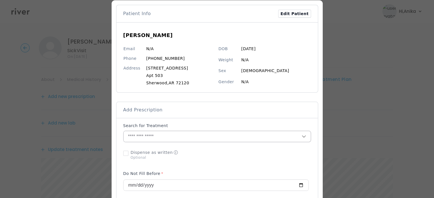
click at [168, 134] on input "text" at bounding box center [213, 136] width 178 height 11
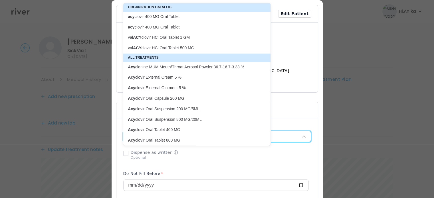
scroll to position [21, 0]
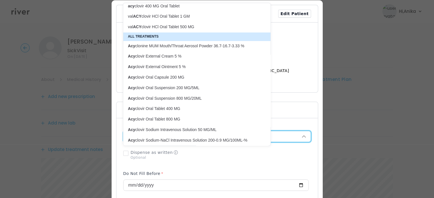
click at [168, 122] on p "Acy clovir Oral Tablet 800 MG" at bounding box center [193, 119] width 131 height 5
type input "**********"
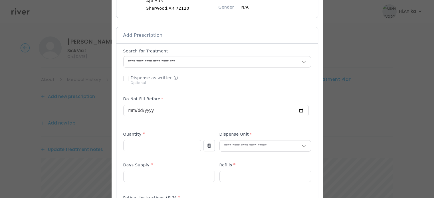
scroll to position [108, 0]
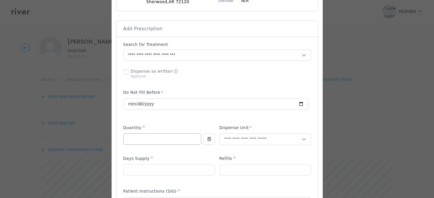
click at [162, 137] on input "number" at bounding box center [162, 139] width 77 height 11
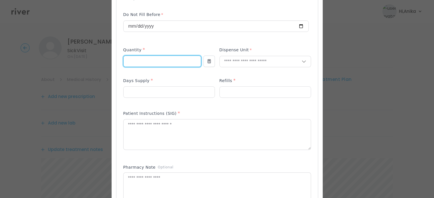
scroll to position [190, 0]
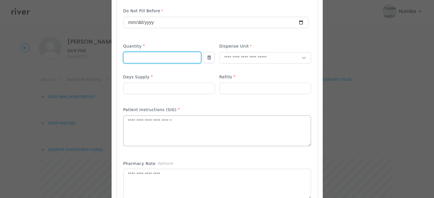
click at [183, 127] on textarea at bounding box center [217, 131] width 187 height 30
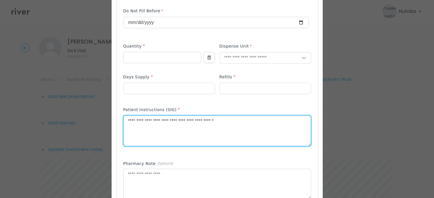
drag, startPoint x: 235, startPoint y: 120, endPoint x: 173, endPoint y: 125, distance: 61.9
click at [173, 125] on textarea "**********" at bounding box center [217, 131] width 187 height 30
type textarea "**********"
click at [149, 55] on input "number" at bounding box center [162, 57] width 77 height 11
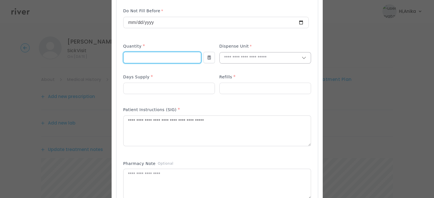
type input "**"
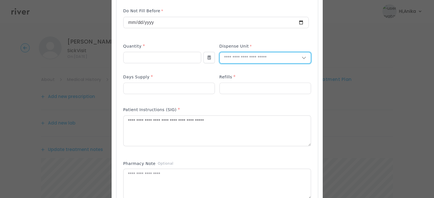
click at [233, 54] on input "text" at bounding box center [261, 58] width 82 height 11
type input "******"
click at [233, 67] on p "Tablet" at bounding box center [265, 70] width 75 height 8
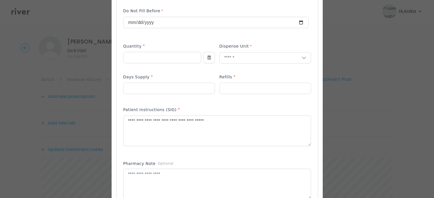
click at [178, 96] on p at bounding box center [169, 98] width 92 height 6
click at [178, 85] on input "number" at bounding box center [169, 88] width 91 height 11
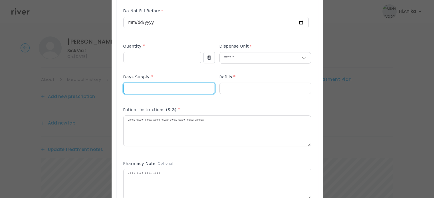
type input "*"
click at [239, 81] on div "Refills *" at bounding box center [266, 78] width 92 height 9
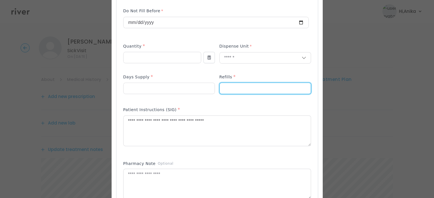
click at [232, 90] on input "number" at bounding box center [265, 88] width 91 height 11
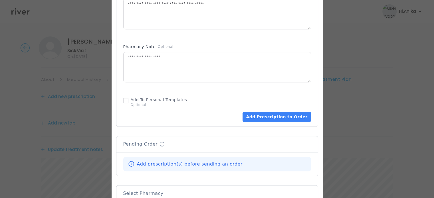
scroll to position [307, 0]
type input "*"
click at [276, 110] on div "Add Prescription to Order" at bounding box center [217, 107] width 188 height 27
click at [275, 116] on button "Add Prescription to Order" at bounding box center [277, 117] width 68 height 10
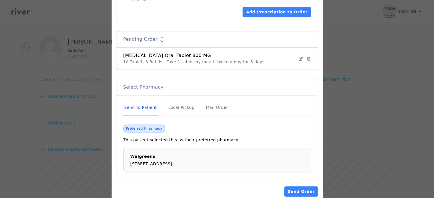
scroll to position [423, 0]
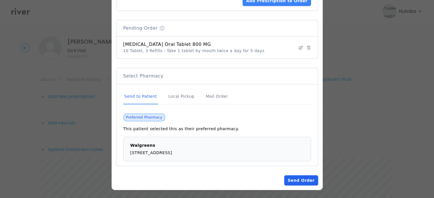
click at [295, 182] on button "Send Order" at bounding box center [301, 181] width 34 height 10
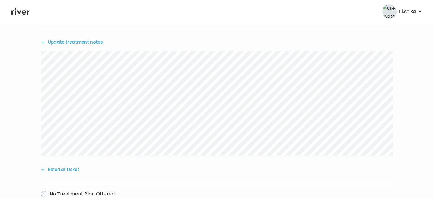
scroll to position [160, 0]
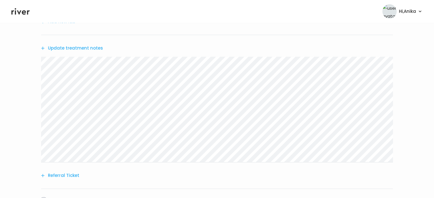
click at [81, 48] on button "Update treatment notes" at bounding box center [72, 48] width 62 height 8
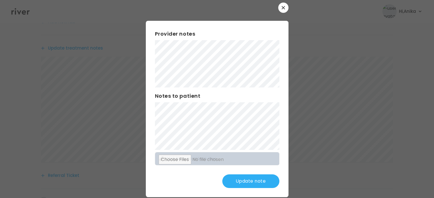
scroll to position [15, 0]
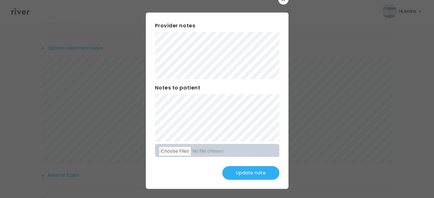
click at [257, 173] on button "Update note" at bounding box center [250, 173] width 57 height 14
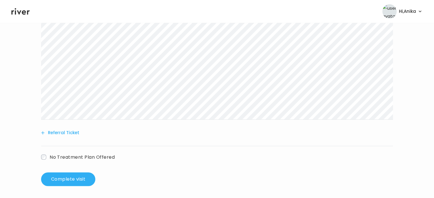
scroll to position [204, 0]
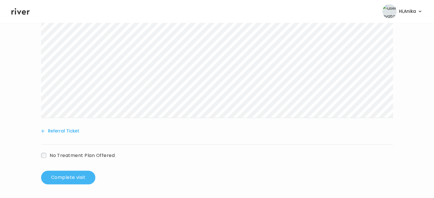
click at [80, 174] on button "Complete visit" at bounding box center [68, 178] width 54 height 14
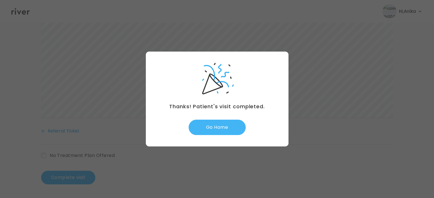
click at [219, 128] on button "Go Home" at bounding box center [217, 127] width 57 height 15
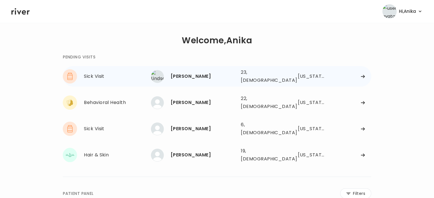
click at [194, 73] on div "[PERSON_NAME]" at bounding box center [204, 77] width 66 height 8
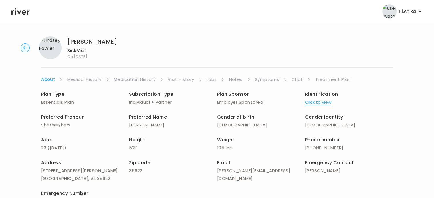
click at [314, 104] on button "Click to view" at bounding box center [318, 102] width 26 height 8
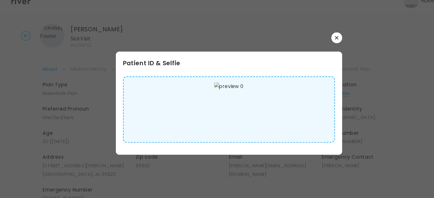
scroll to position [6, 0]
click at [319, 49] on button "button" at bounding box center [319, 46] width 10 height 10
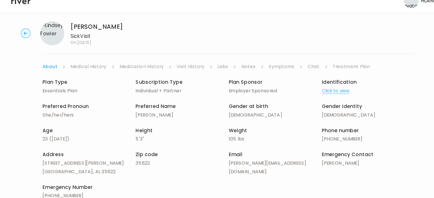
click at [268, 75] on link "Symptoms" at bounding box center [267, 74] width 25 height 8
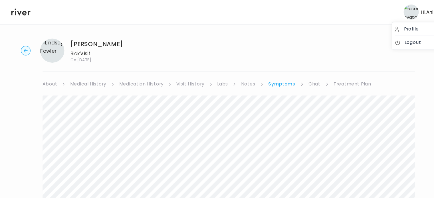
click at [401, 11] on span "Hi, [PERSON_NAME]" at bounding box center [407, 11] width 17 height 8
drag, startPoint x: 388, startPoint y: 43, endPoint x: 174, endPoint y: 3, distance: 217.5
click at [388, 43] on link "Logout" at bounding box center [397, 40] width 46 height 8
